Goal: Transaction & Acquisition: Book appointment/travel/reservation

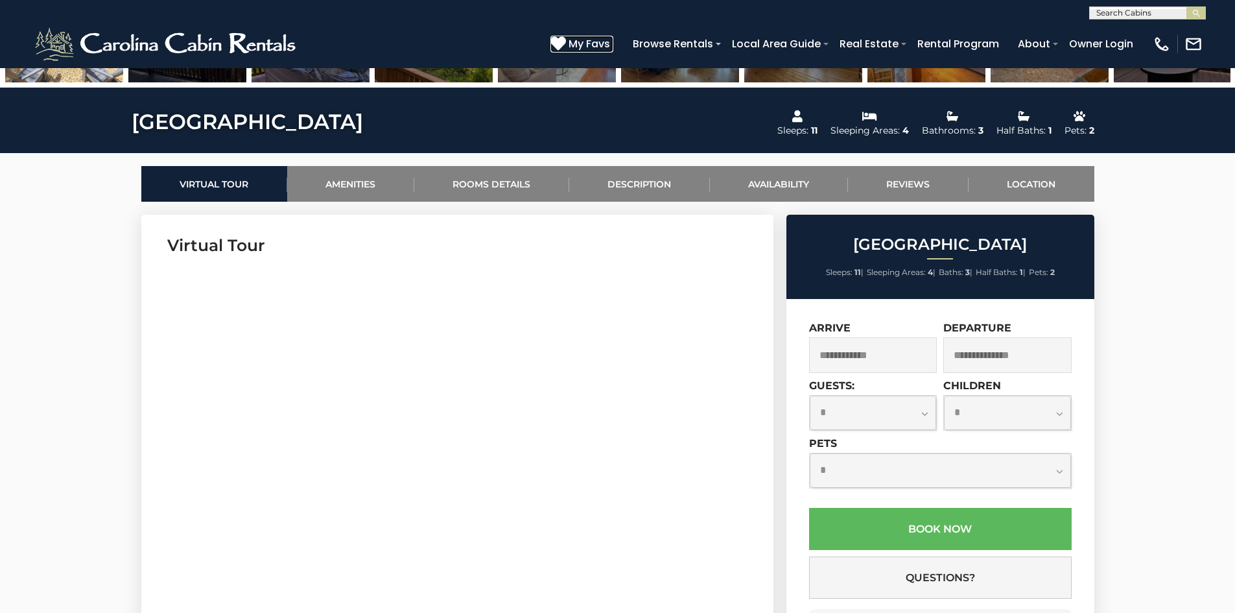
click at [589, 43] on span "My Favs" at bounding box center [589, 44] width 41 height 16
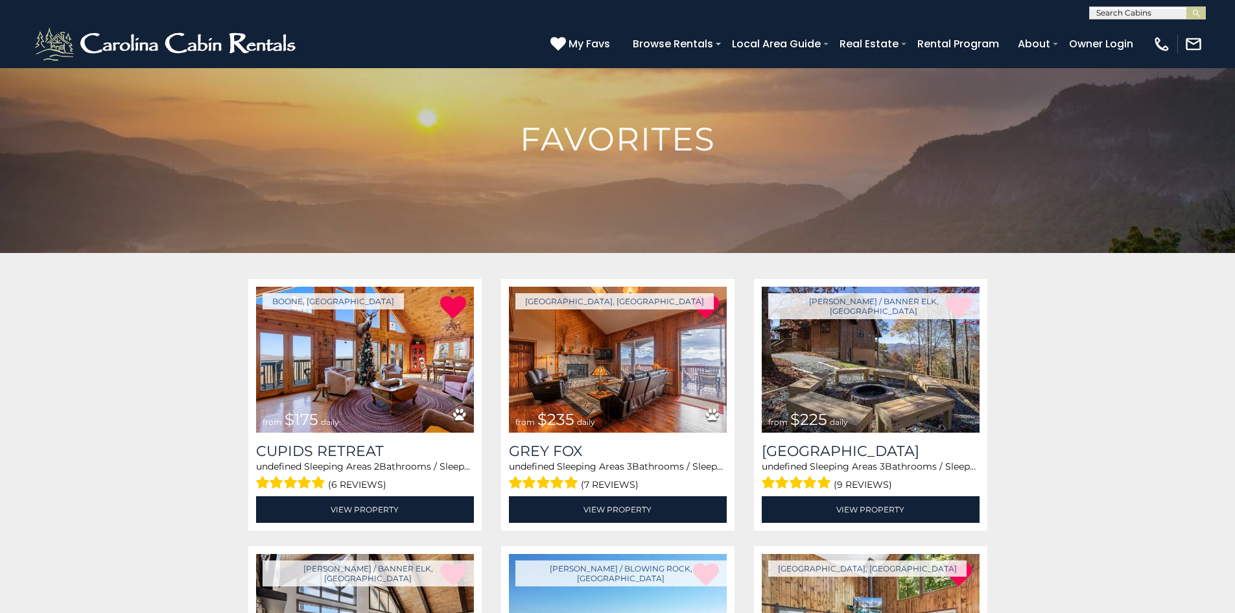
scroll to position [65, 0]
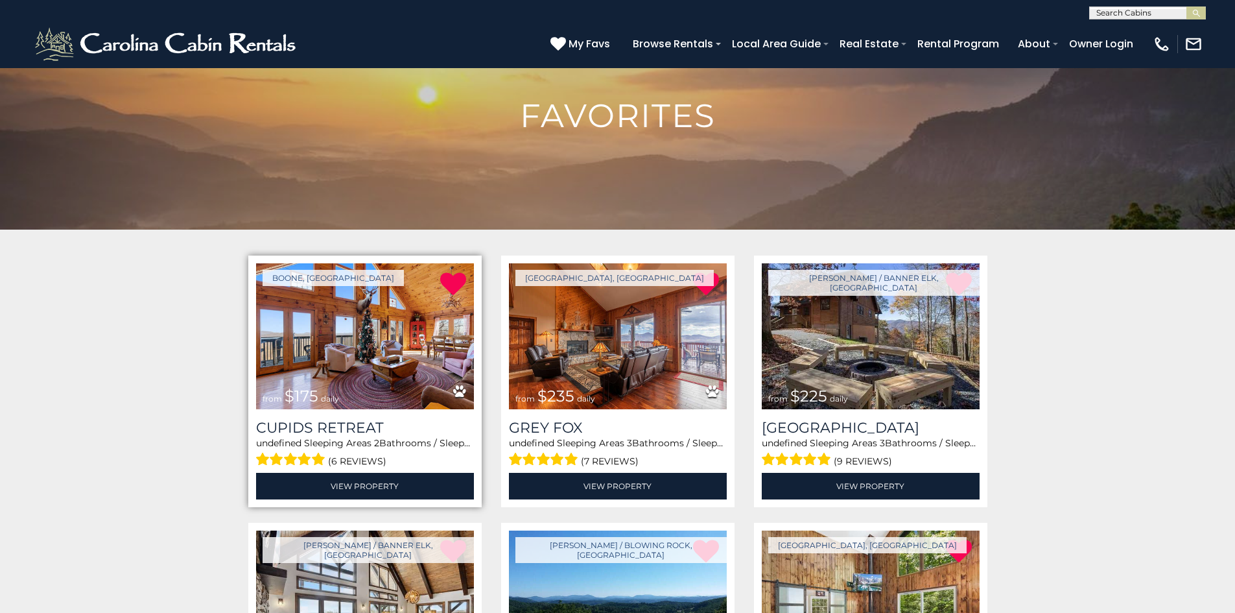
click at [347, 359] on img at bounding box center [365, 336] width 218 height 146
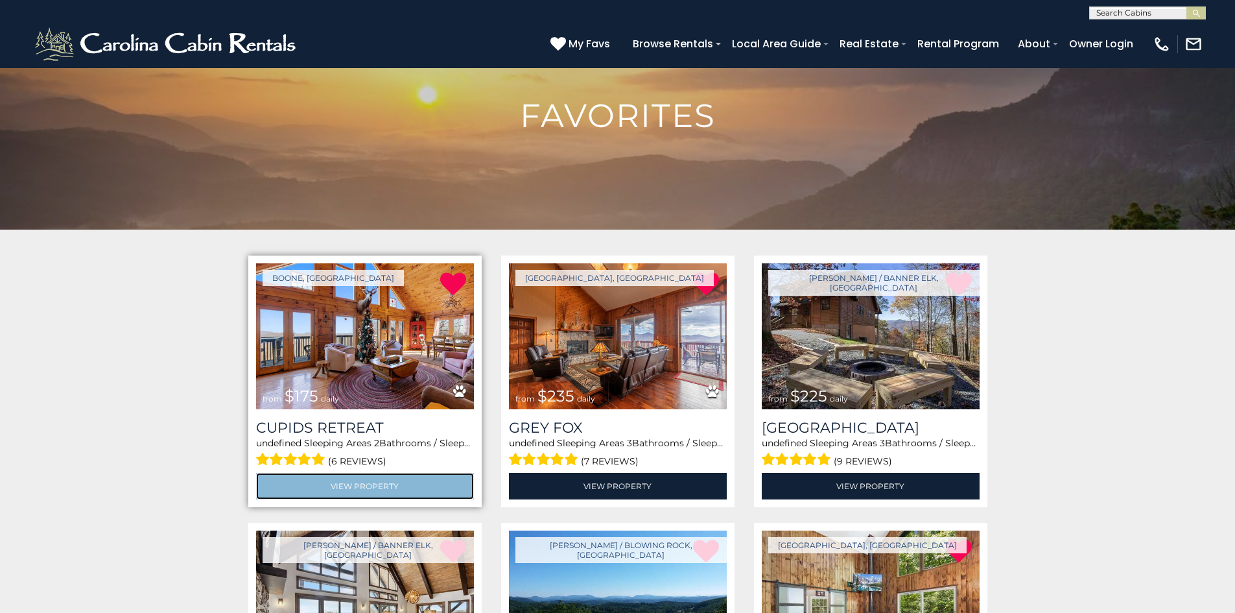
click at [356, 483] on link "View Property" at bounding box center [365, 486] width 218 height 27
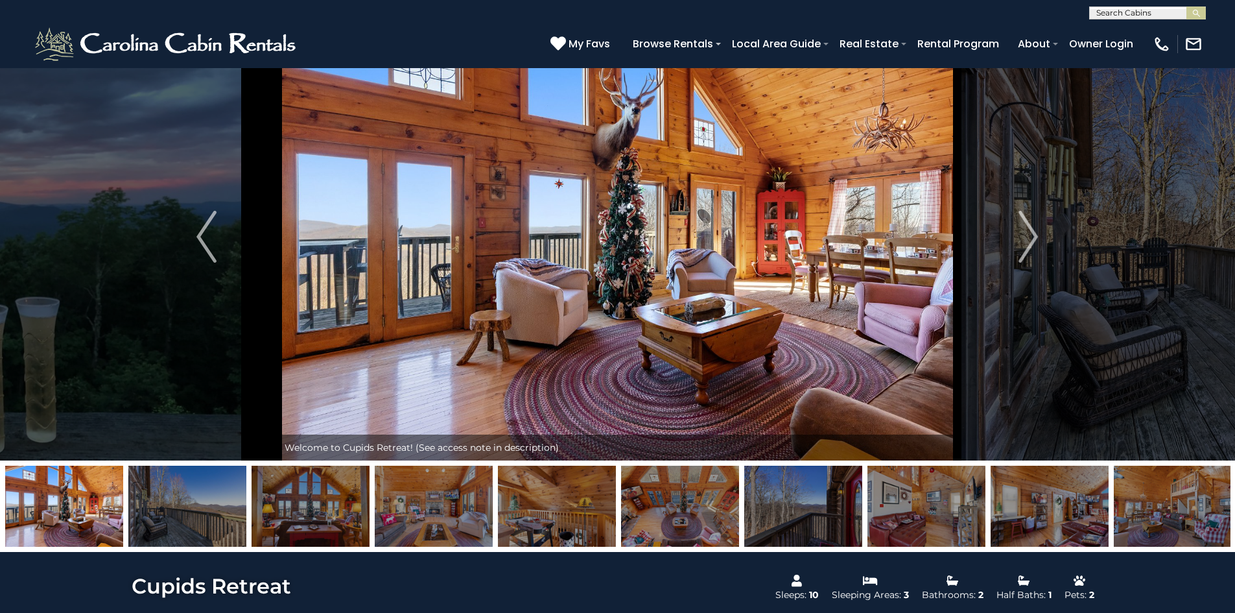
scroll to position [130, 0]
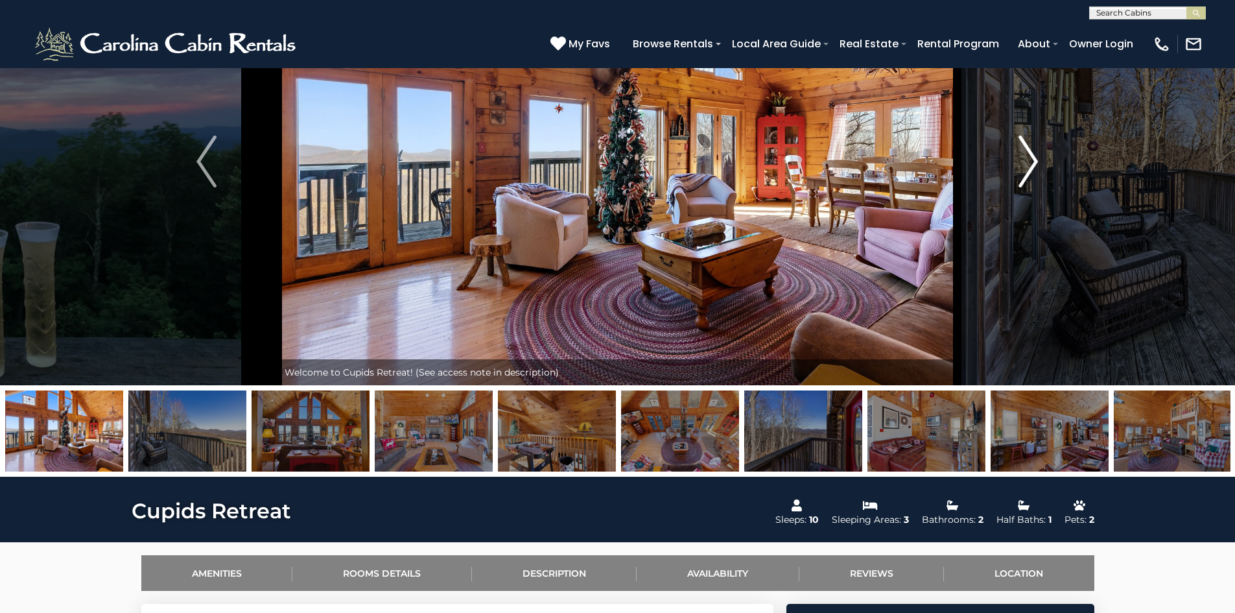
click at [1033, 167] on img "Next" at bounding box center [1027, 161] width 19 height 52
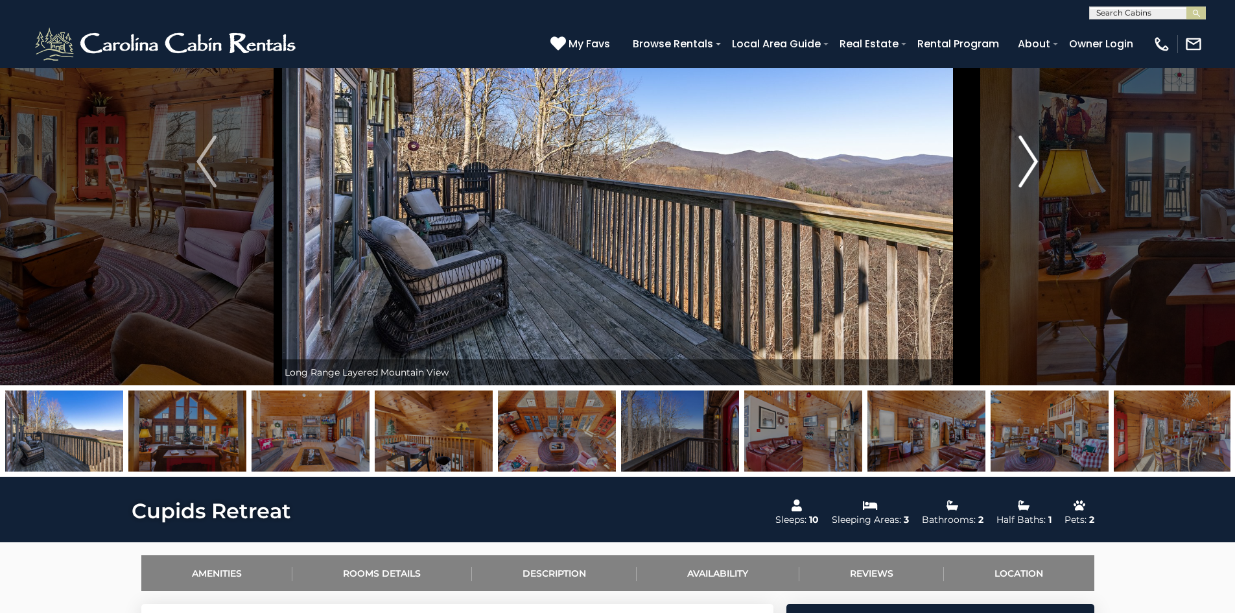
click at [1029, 168] on img "Next" at bounding box center [1027, 161] width 19 height 52
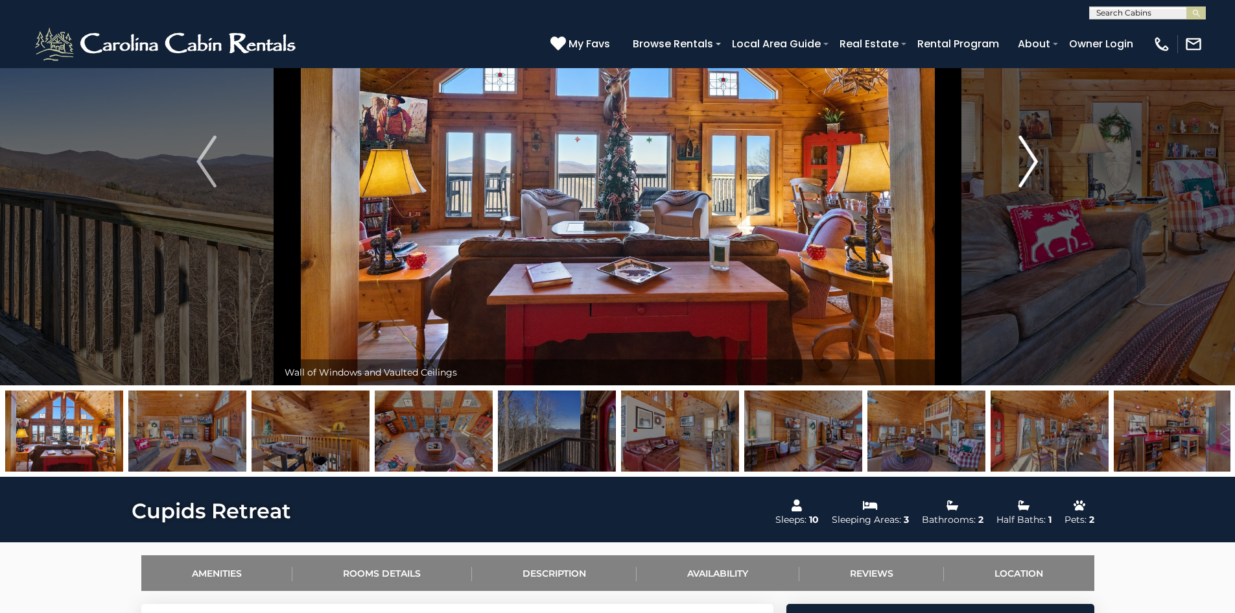
click at [1029, 168] on img "Next" at bounding box center [1027, 161] width 19 height 52
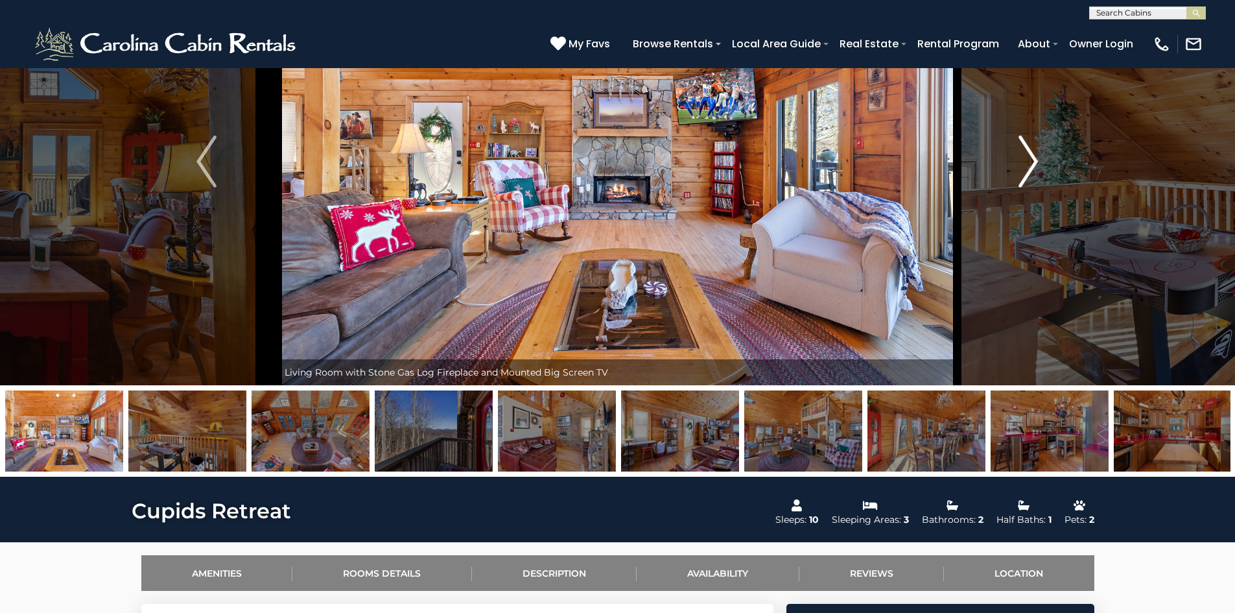
click at [1029, 168] on img "Next" at bounding box center [1027, 161] width 19 height 52
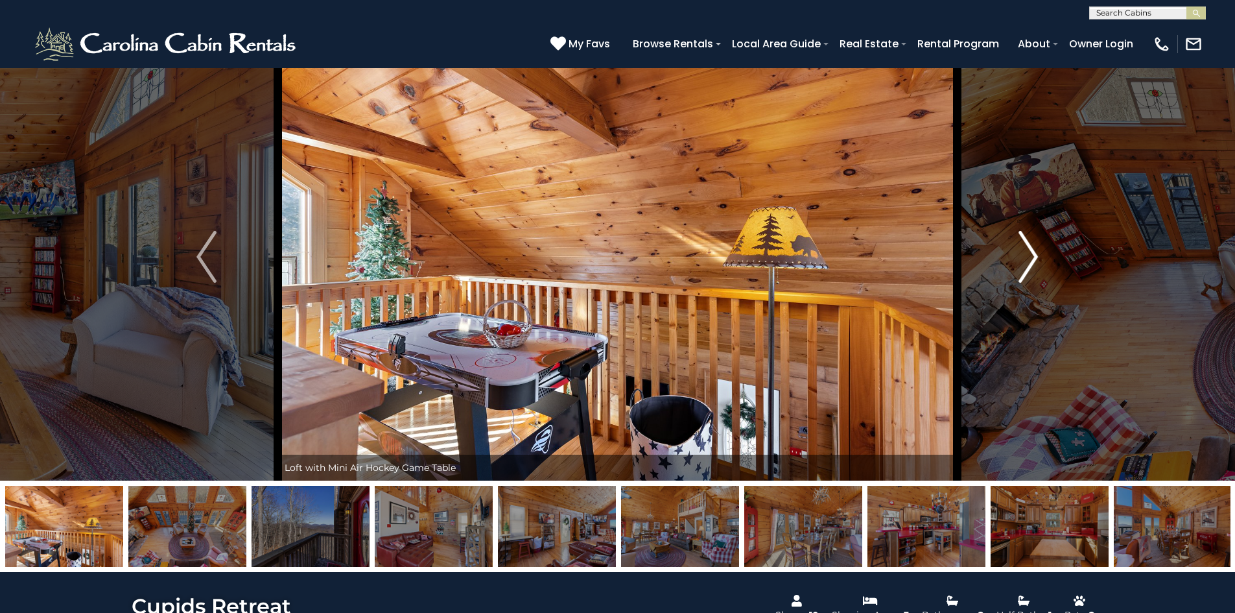
scroll to position [0, 0]
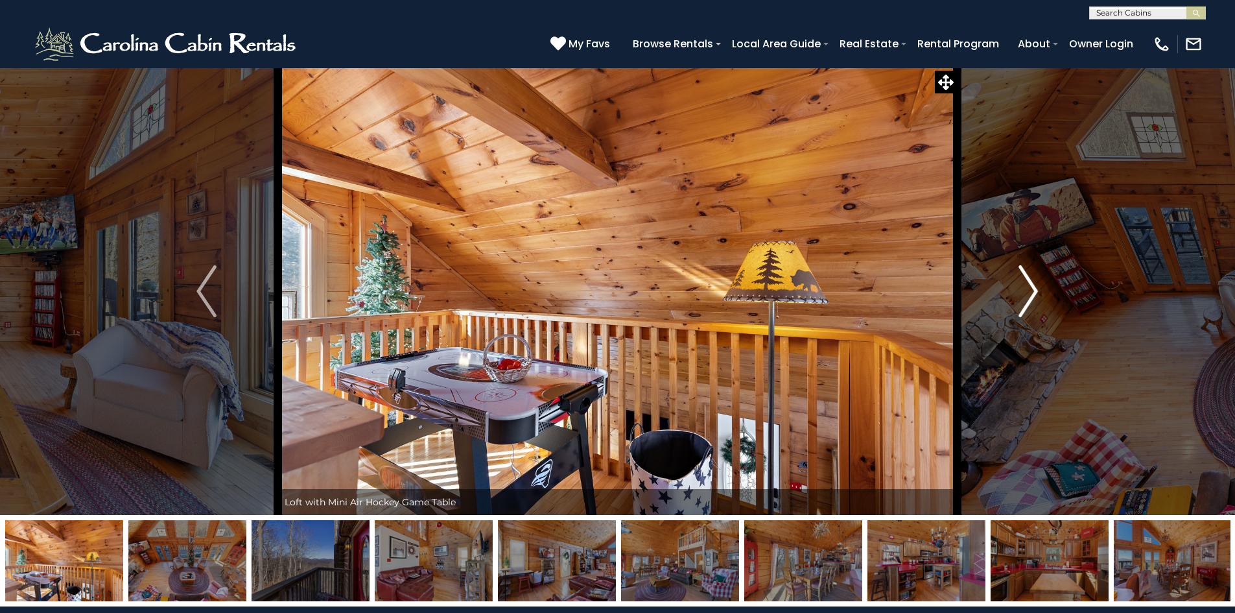
click at [1033, 298] on img "Next" at bounding box center [1027, 291] width 19 height 52
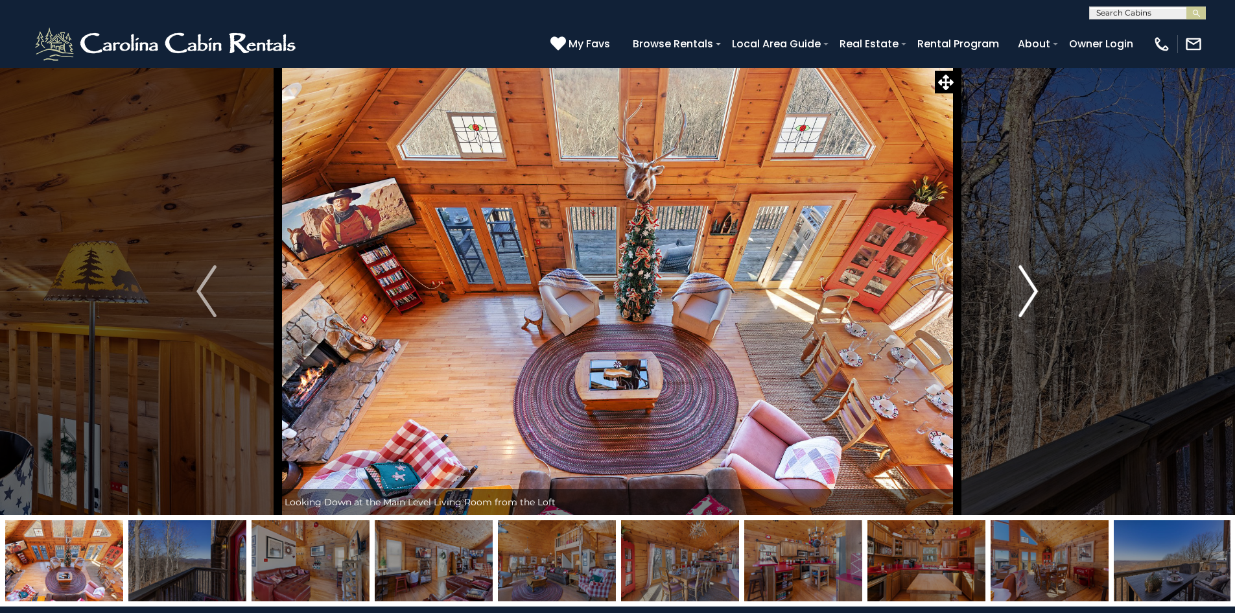
click at [1033, 298] on img "Next" at bounding box center [1027, 291] width 19 height 52
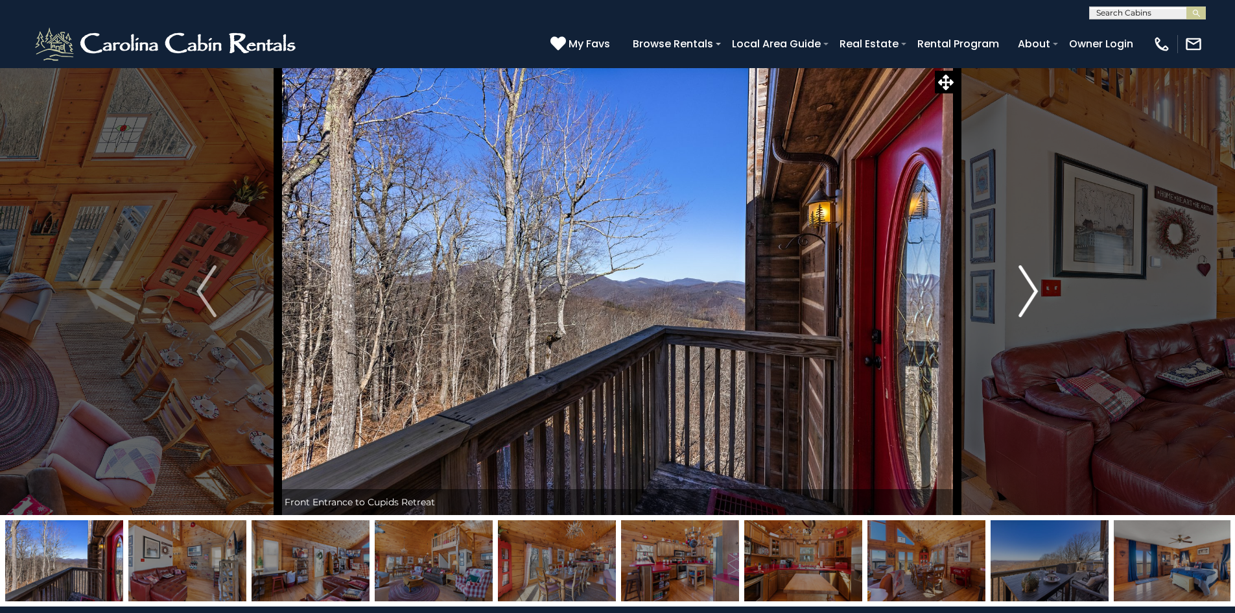
click at [1033, 298] on img "Next" at bounding box center [1027, 291] width 19 height 52
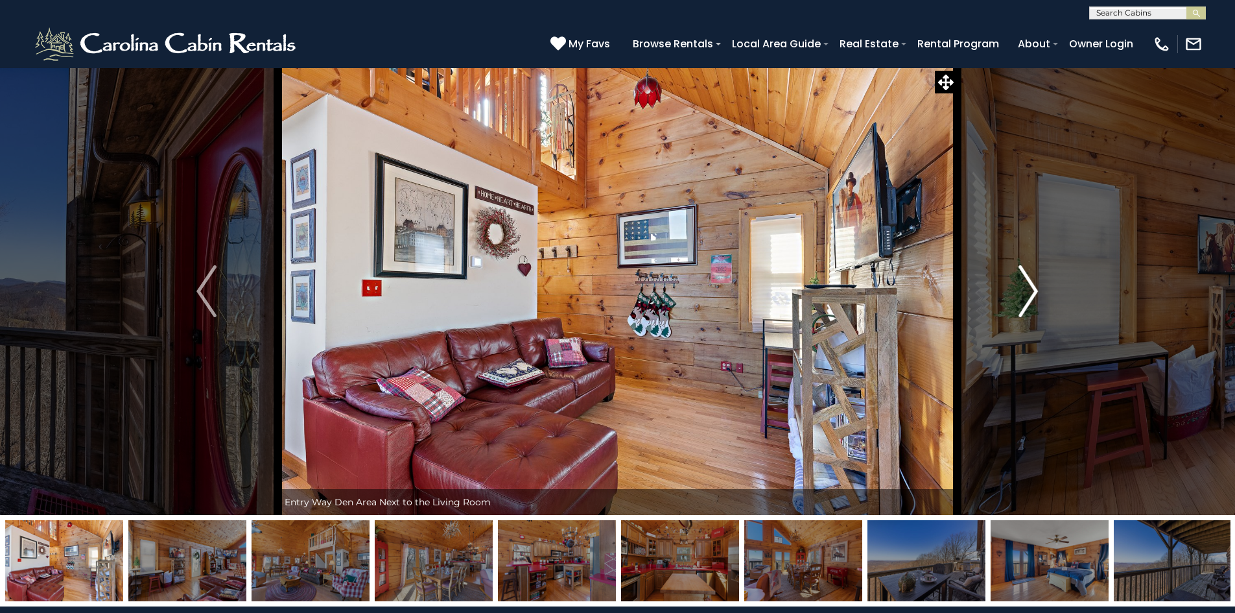
click at [1033, 298] on img "Next" at bounding box center [1027, 291] width 19 height 52
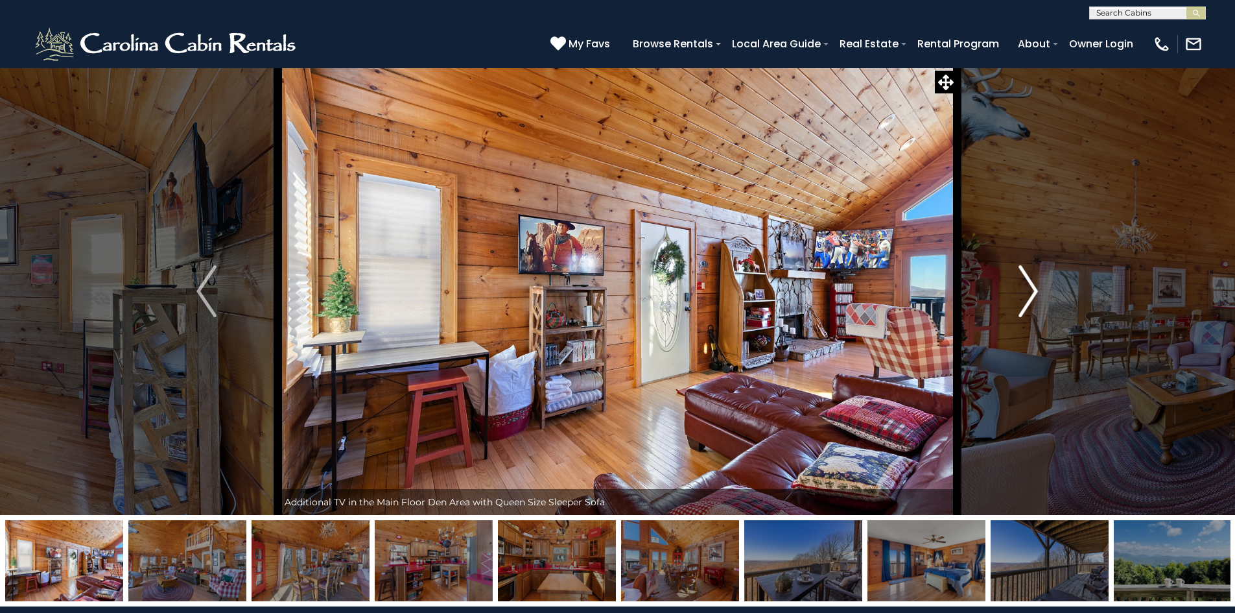
click at [1033, 298] on img "Next" at bounding box center [1027, 291] width 19 height 52
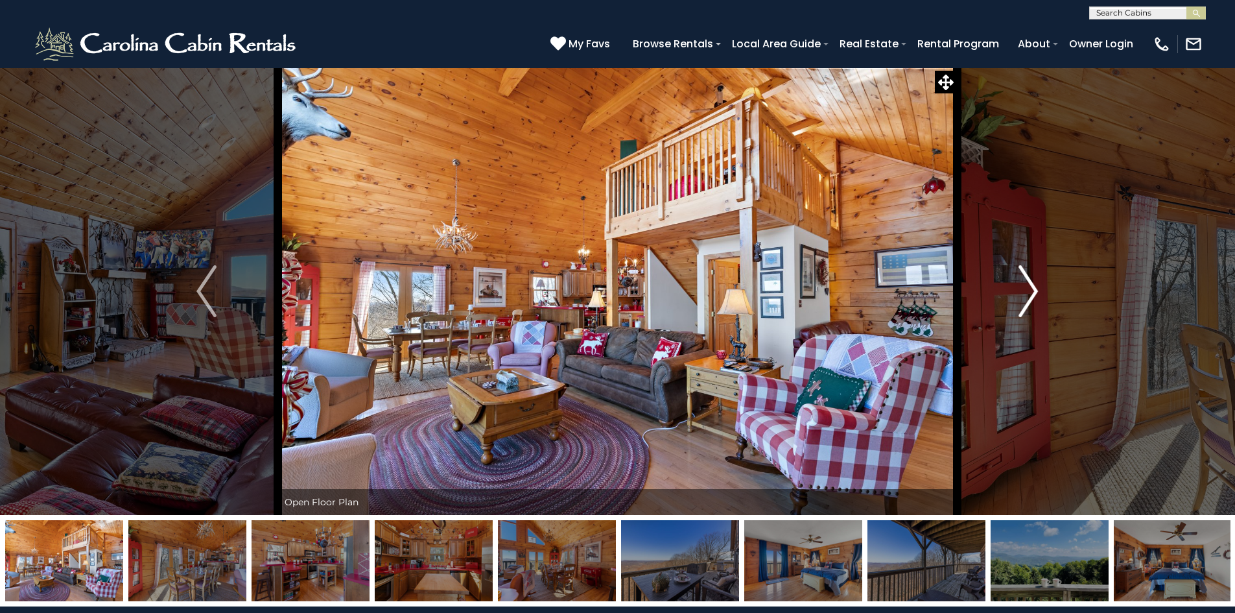
click at [1033, 298] on img "Next" at bounding box center [1027, 291] width 19 height 52
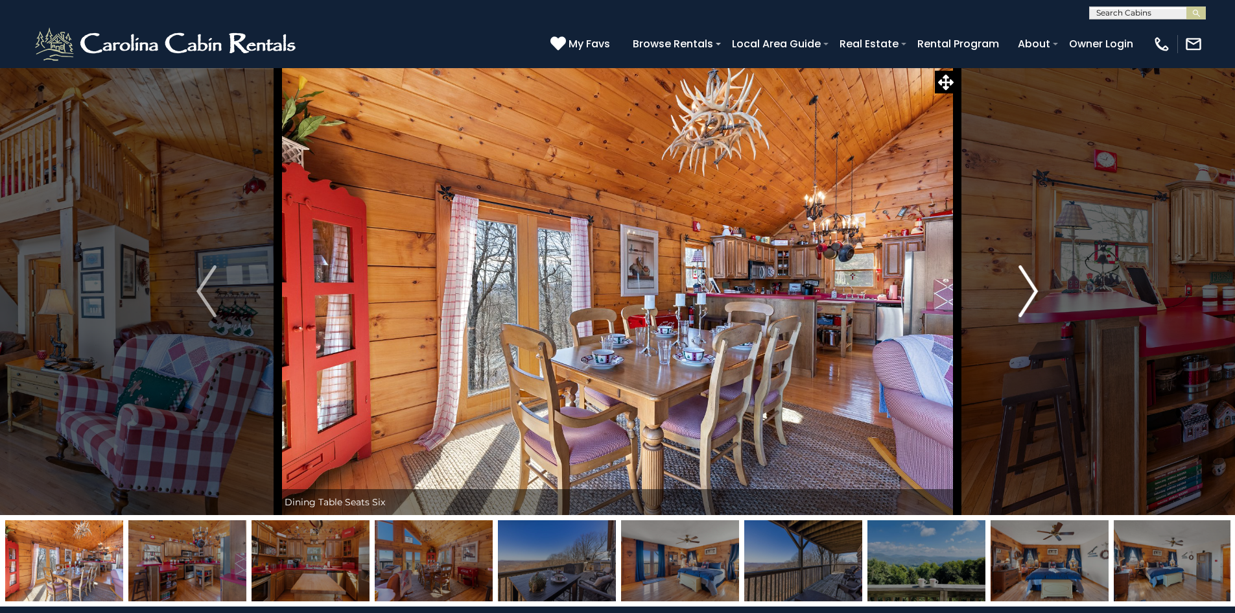
click at [1033, 298] on img "Next" at bounding box center [1027, 291] width 19 height 52
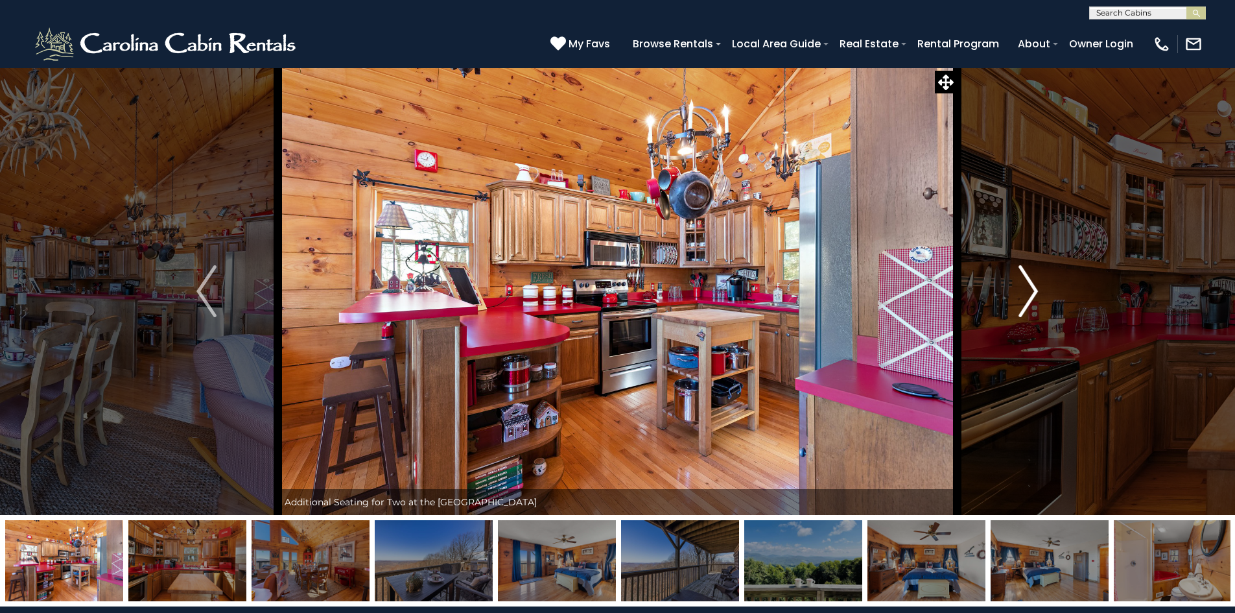
click at [1033, 298] on img "Next" at bounding box center [1027, 291] width 19 height 52
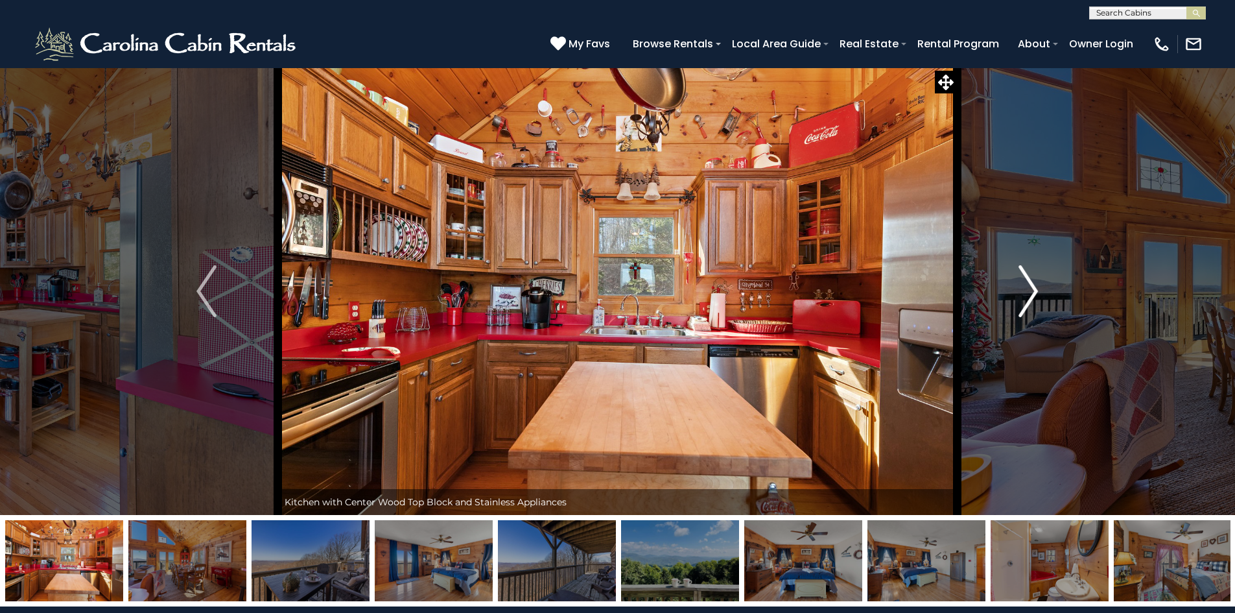
click at [1033, 298] on img "Next" at bounding box center [1027, 291] width 19 height 52
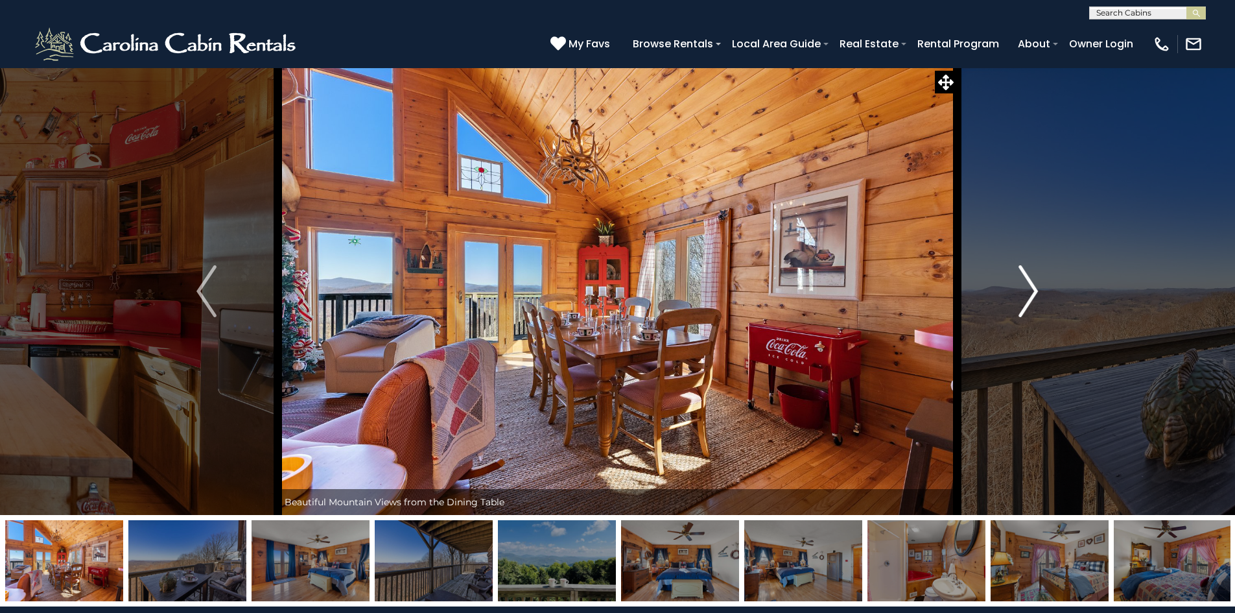
click at [1028, 281] on img "Next" at bounding box center [1027, 291] width 19 height 52
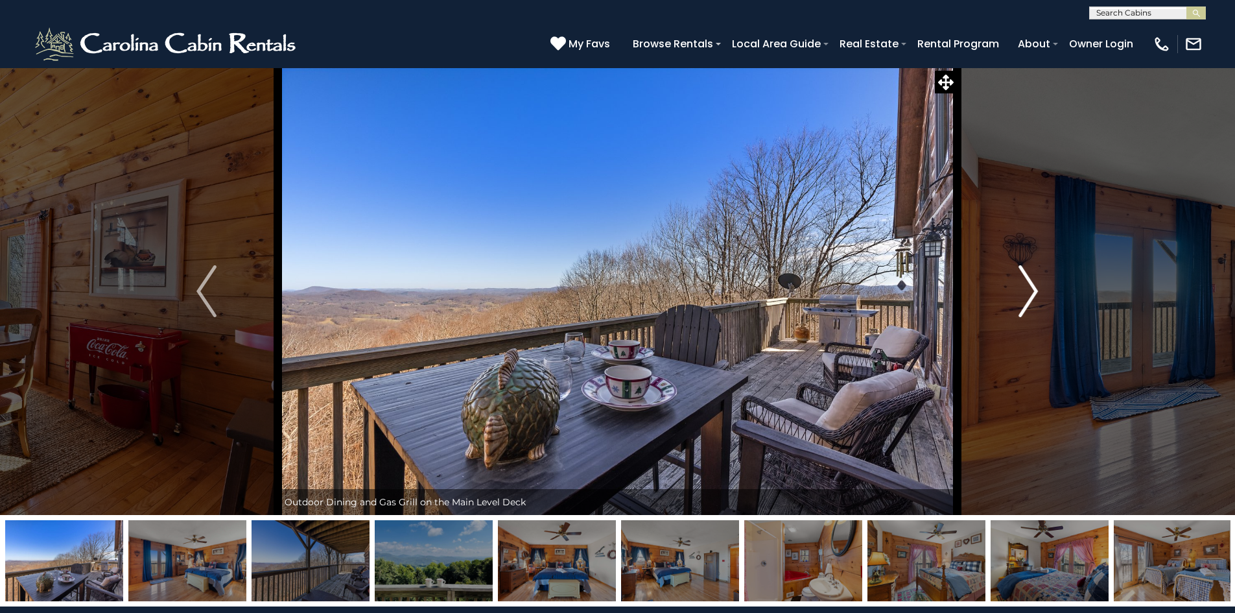
click at [1028, 281] on img "Next" at bounding box center [1027, 291] width 19 height 52
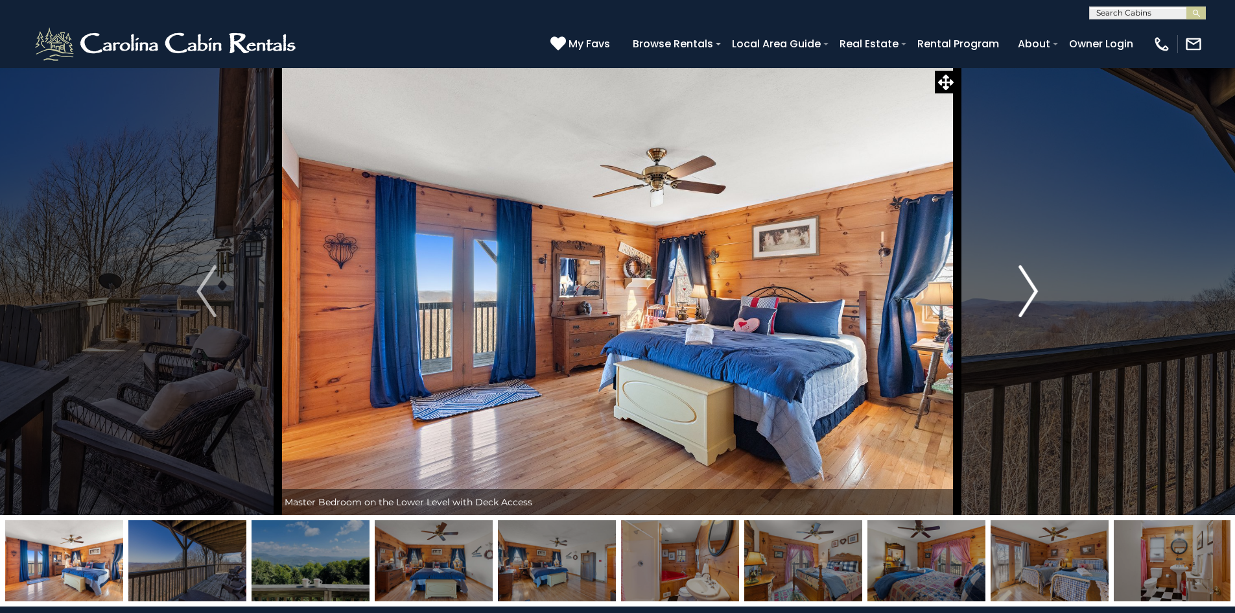
click at [1028, 281] on img "Next" at bounding box center [1027, 291] width 19 height 52
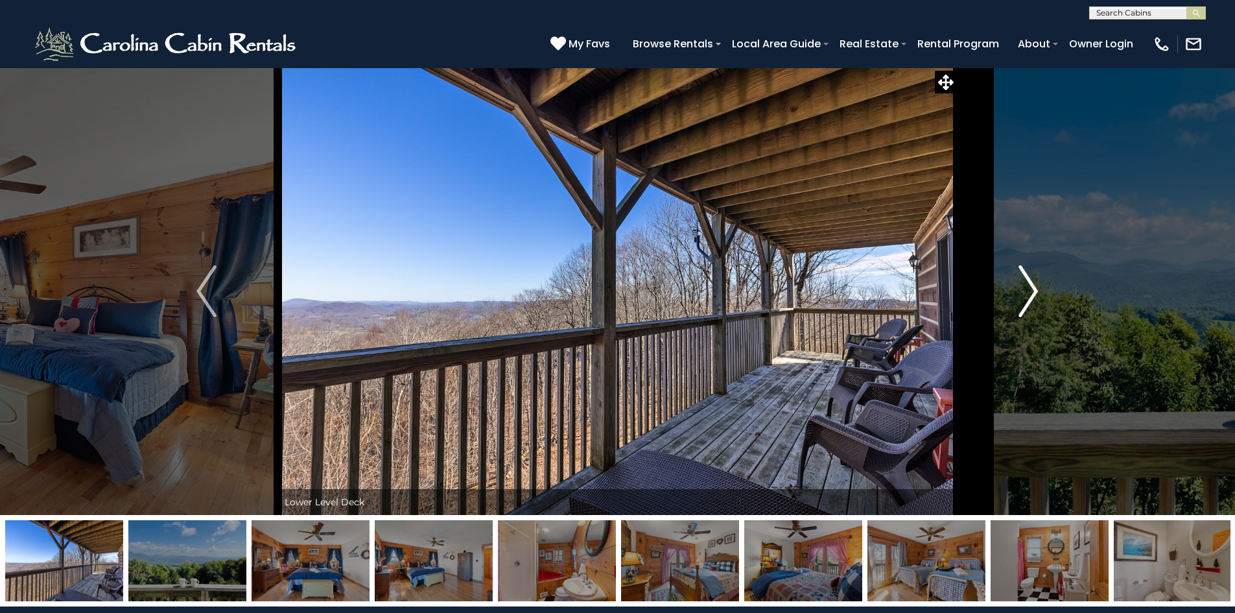
click at [1028, 281] on img "Next" at bounding box center [1027, 291] width 19 height 52
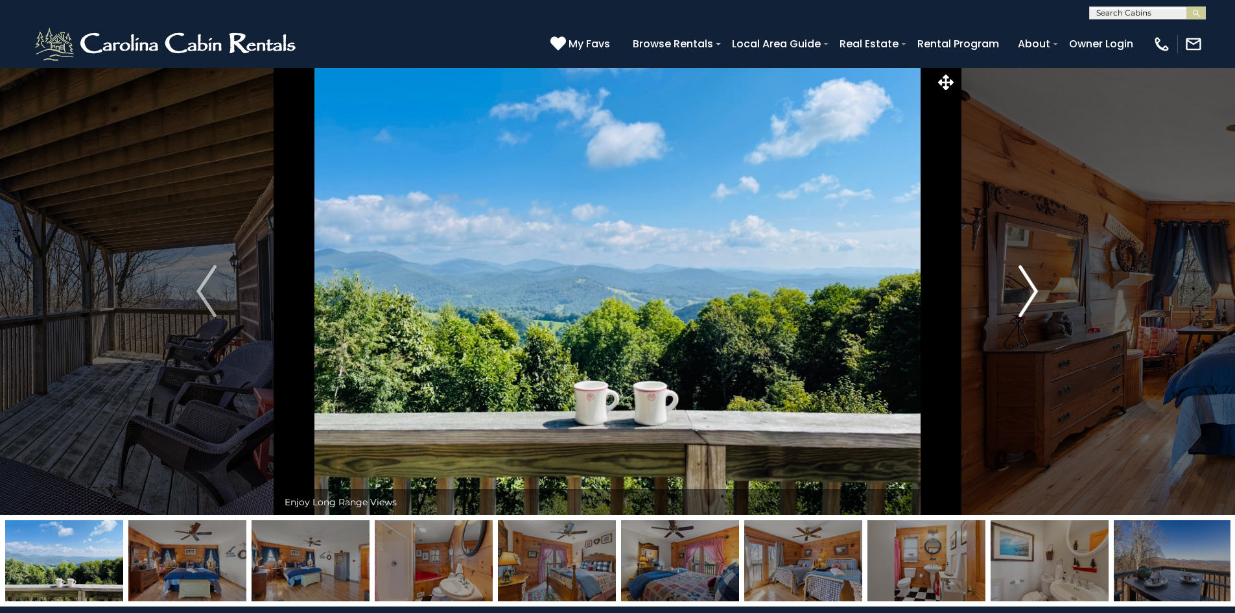
click at [1031, 287] on img "Next" at bounding box center [1027, 291] width 19 height 52
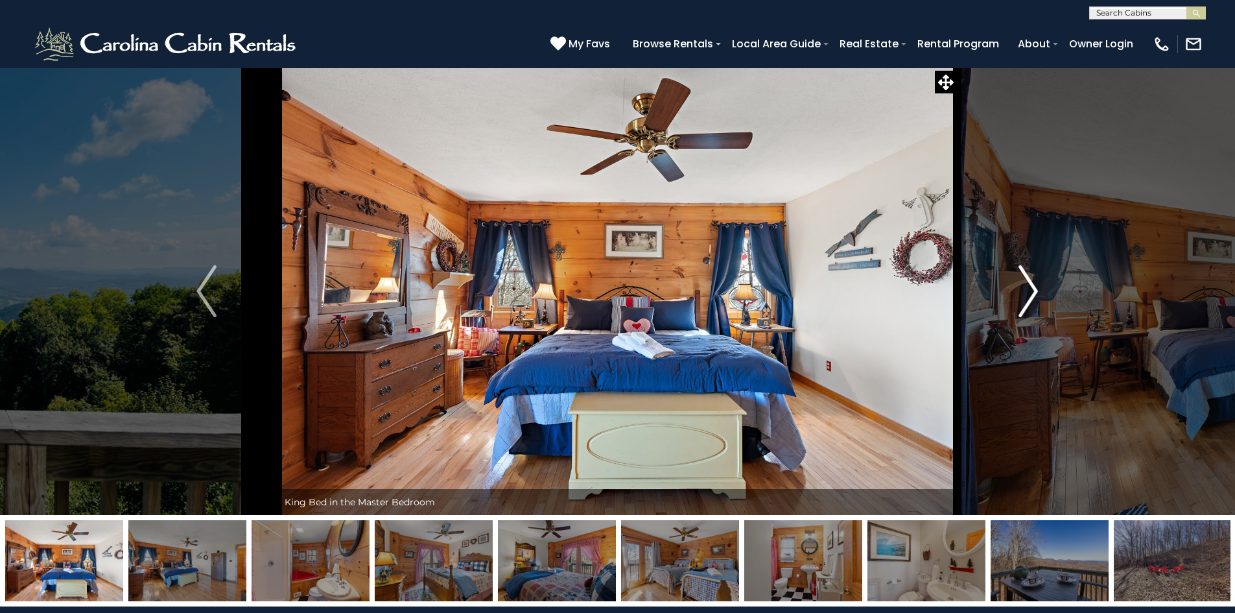
click at [1031, 287] on img "Next" at bounding box center [1027, 291] width 19 height 52
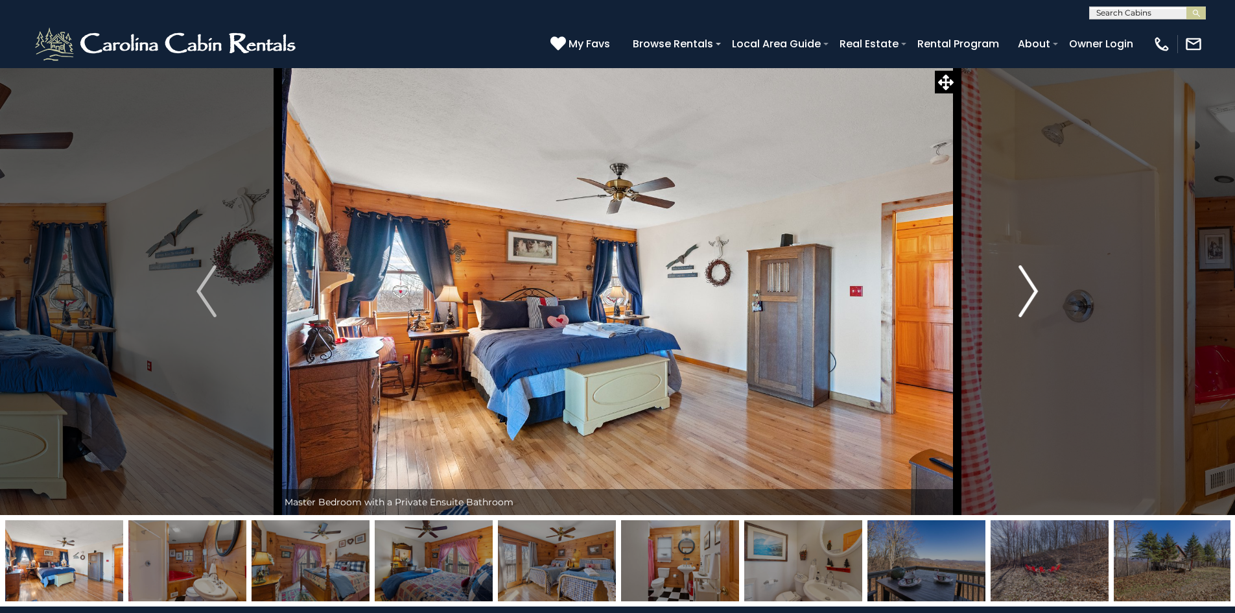
click at [1031, 287] on img "Next" at bounding box center [1027, 291] width 19 height 52
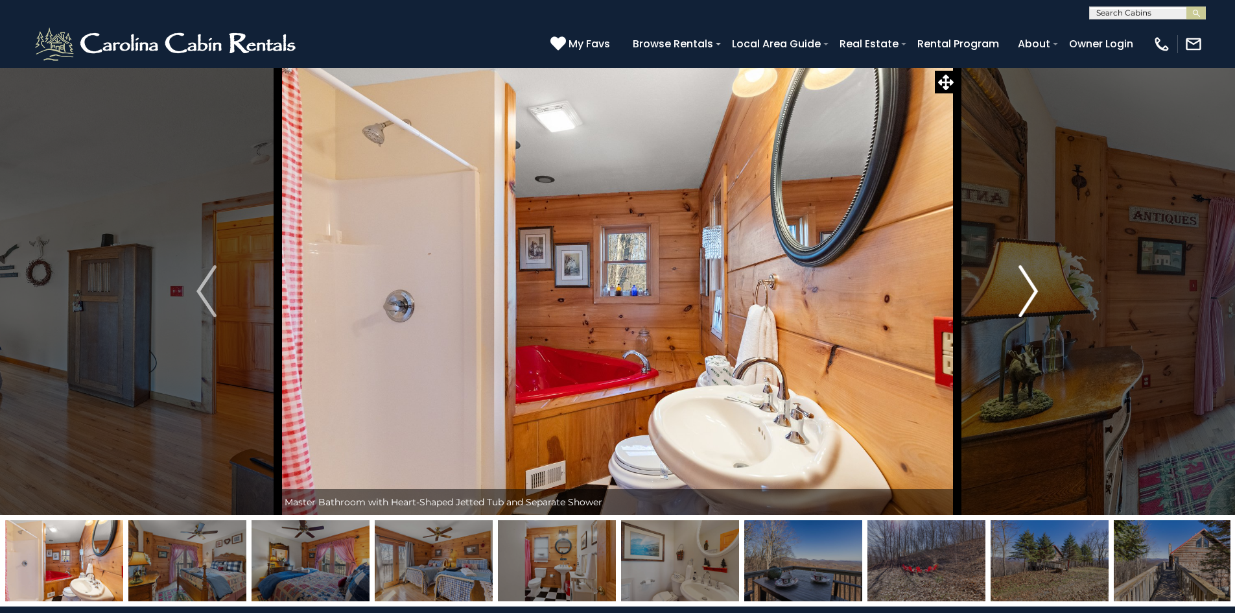
click at [1031, 287] on img "Next" at bounding box center [1027, 291] width 19 height 52
